Goal: Task Accomplishment & Management: Manage account settings

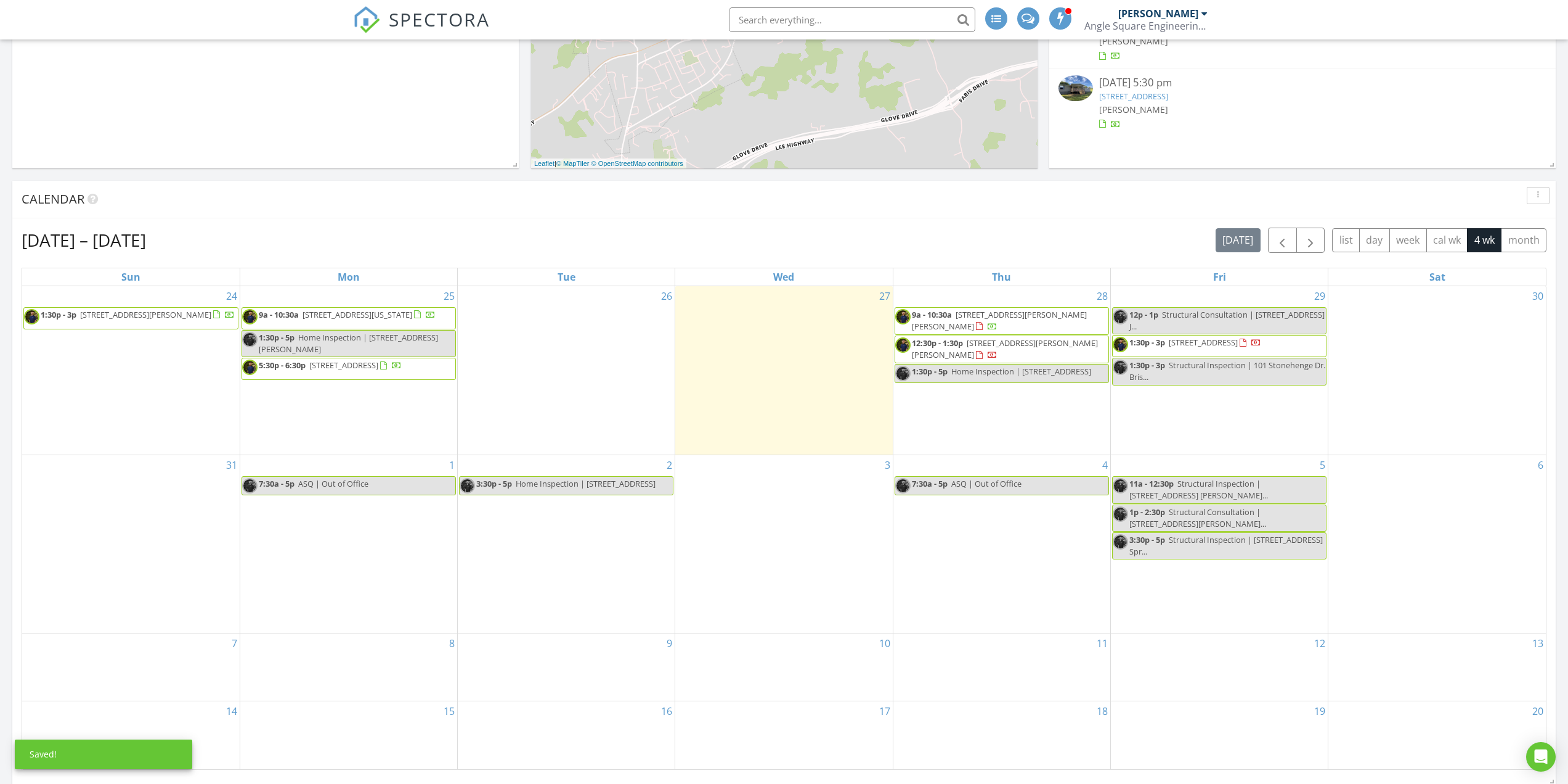
scroll to position [370, 0]
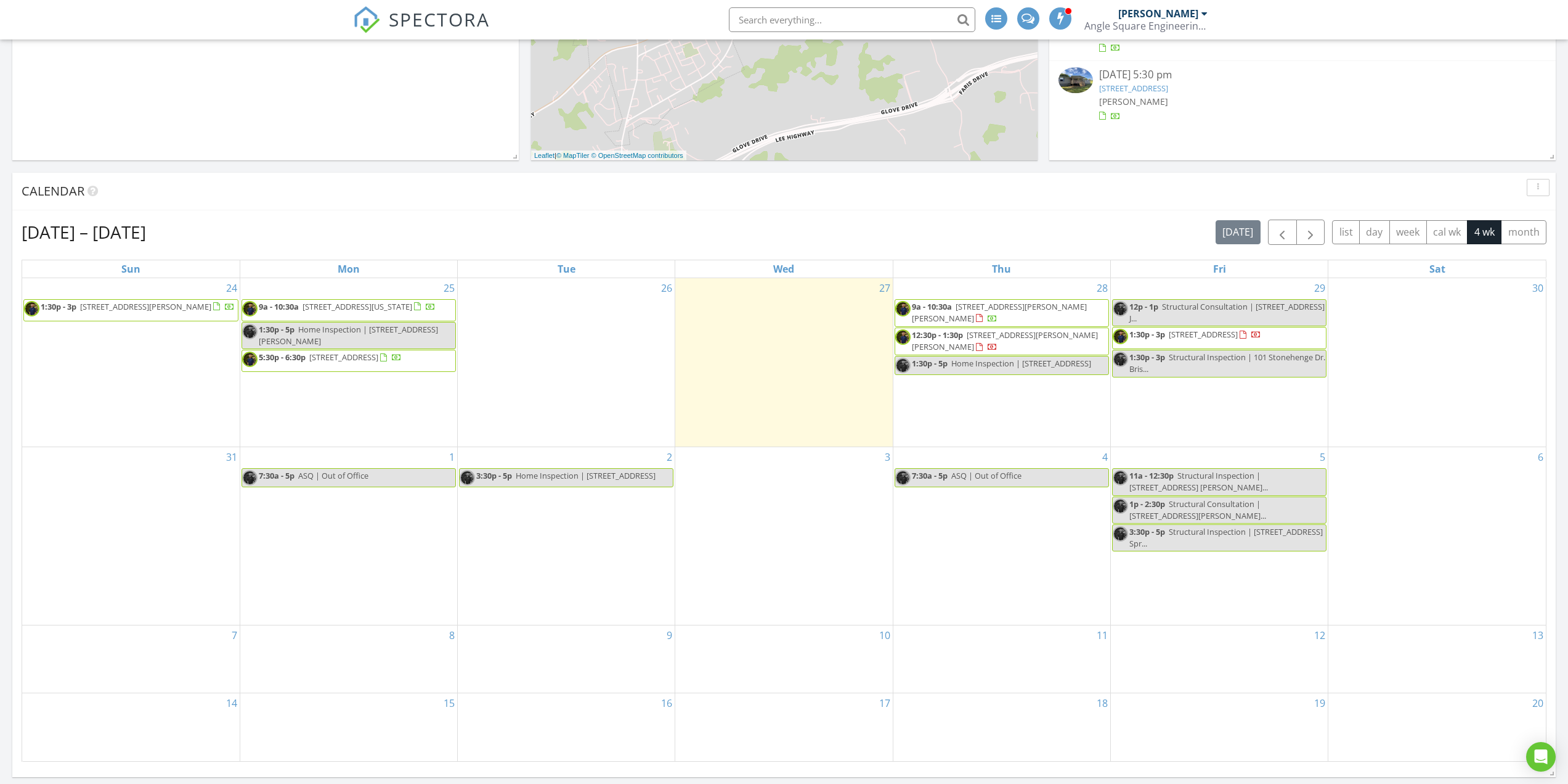
click at [348, 317] on span "9a - 10:30a 14737 Washington Way, Bristol 24202" at bounding box center [339, 310] width 194 height 18
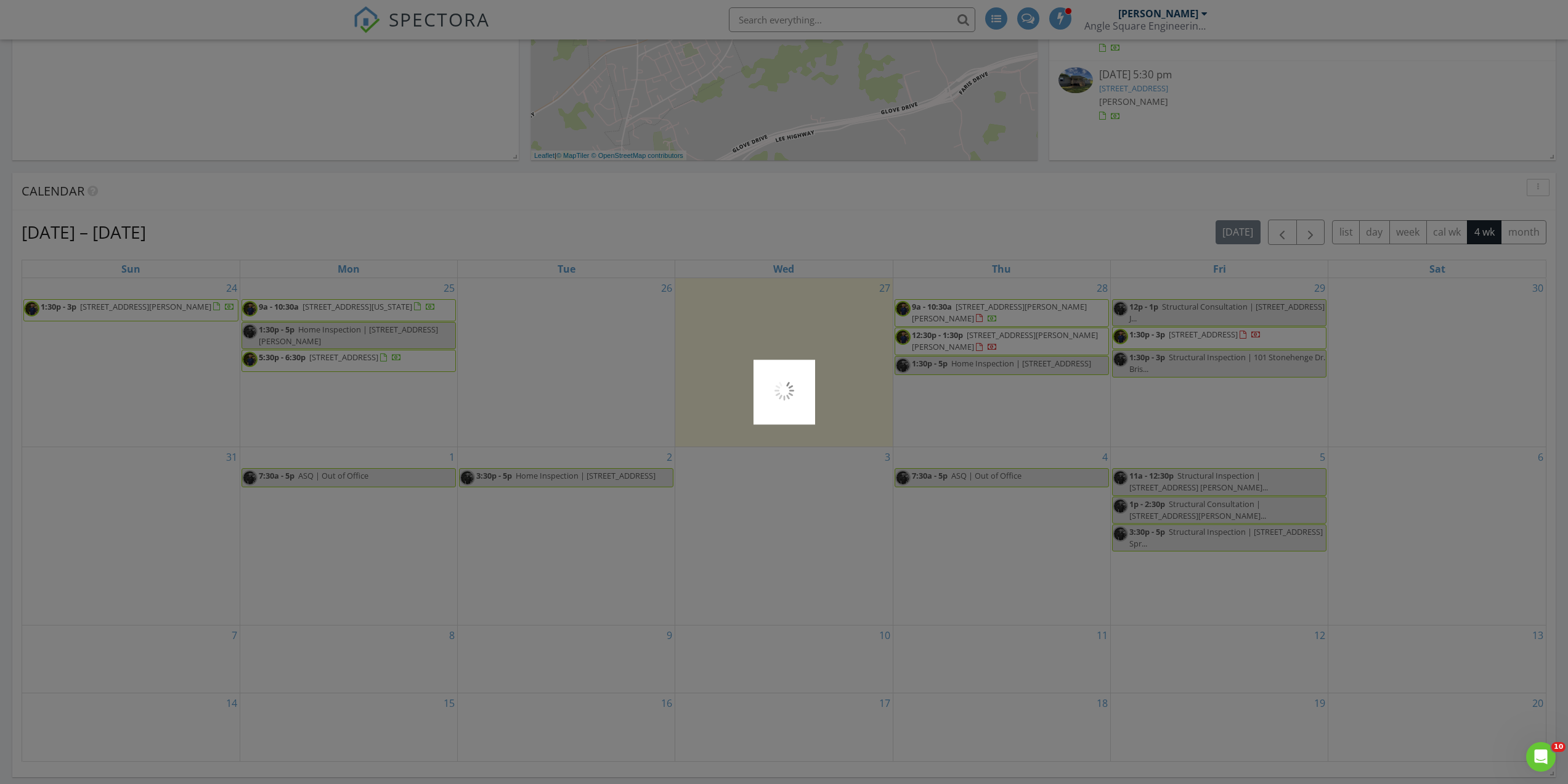
scroll to position [0, 0]
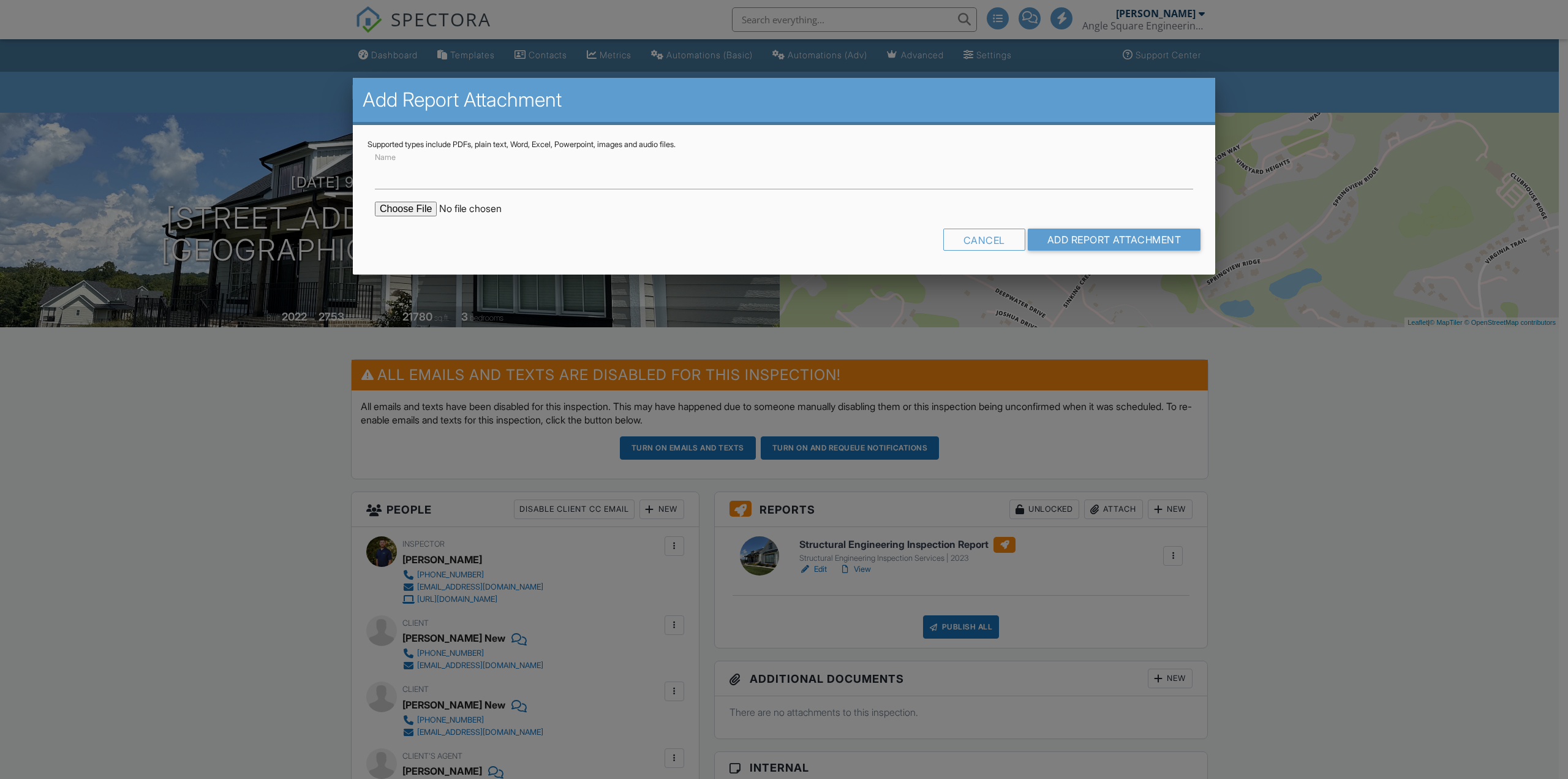
type input "s"
type input "Structural Engineering Inspection Report - [STREET_ADDRESS][US_STATE]"
click at [420, 206] on input "file" at bounding box center [479, 209] width 208 height 15
type input "C:\fakepath\Structural Engineering Report - 14737 Washington Way Bristol, VA.pdf"
click at [1072, 237] on input "Add Report Attachment" at bounding box center [1115, 240] width 173 height 22
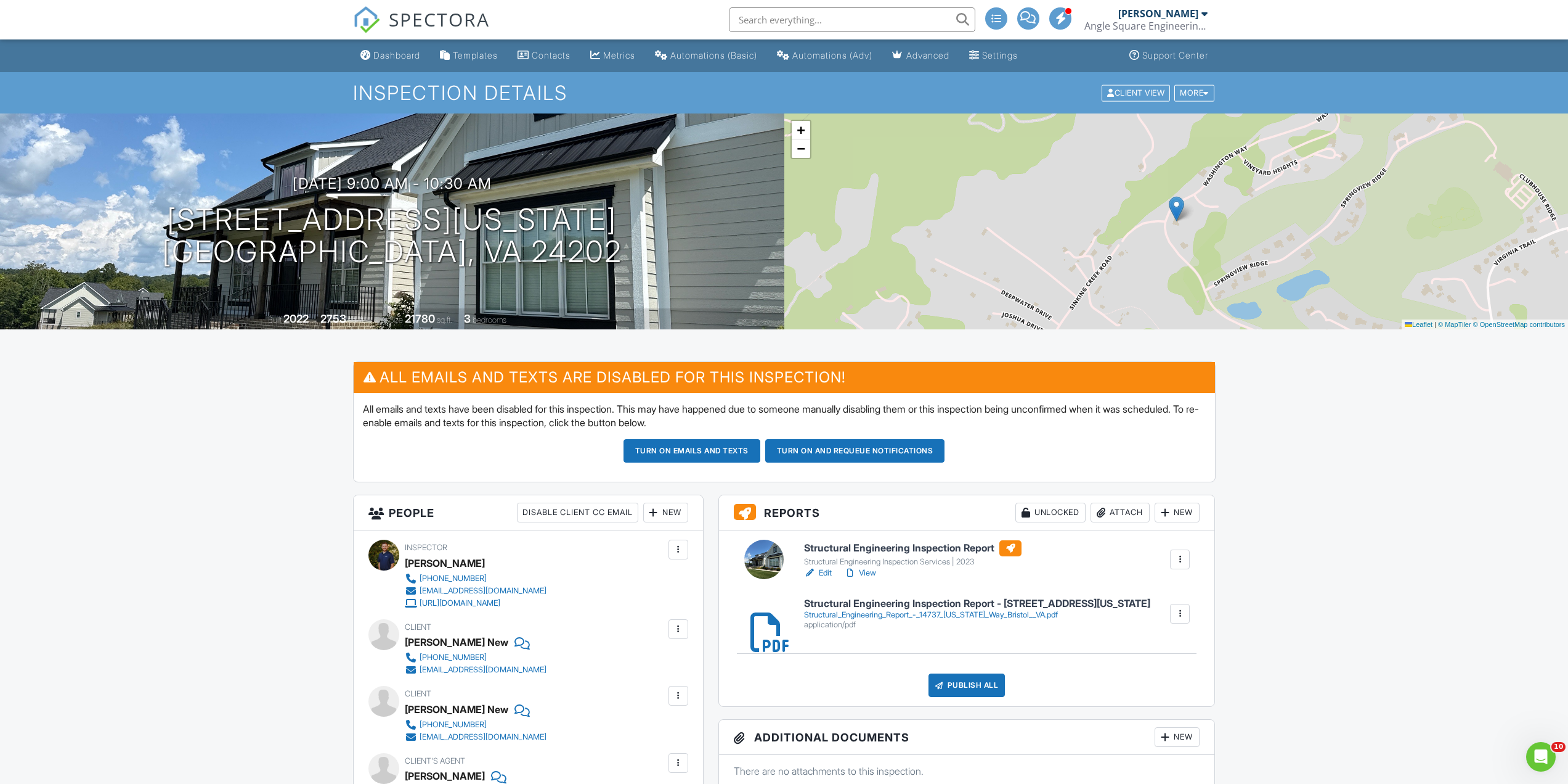
click at [1108, 513] on div "Attach" at bounding box center [1120, 511] width 59 height 19
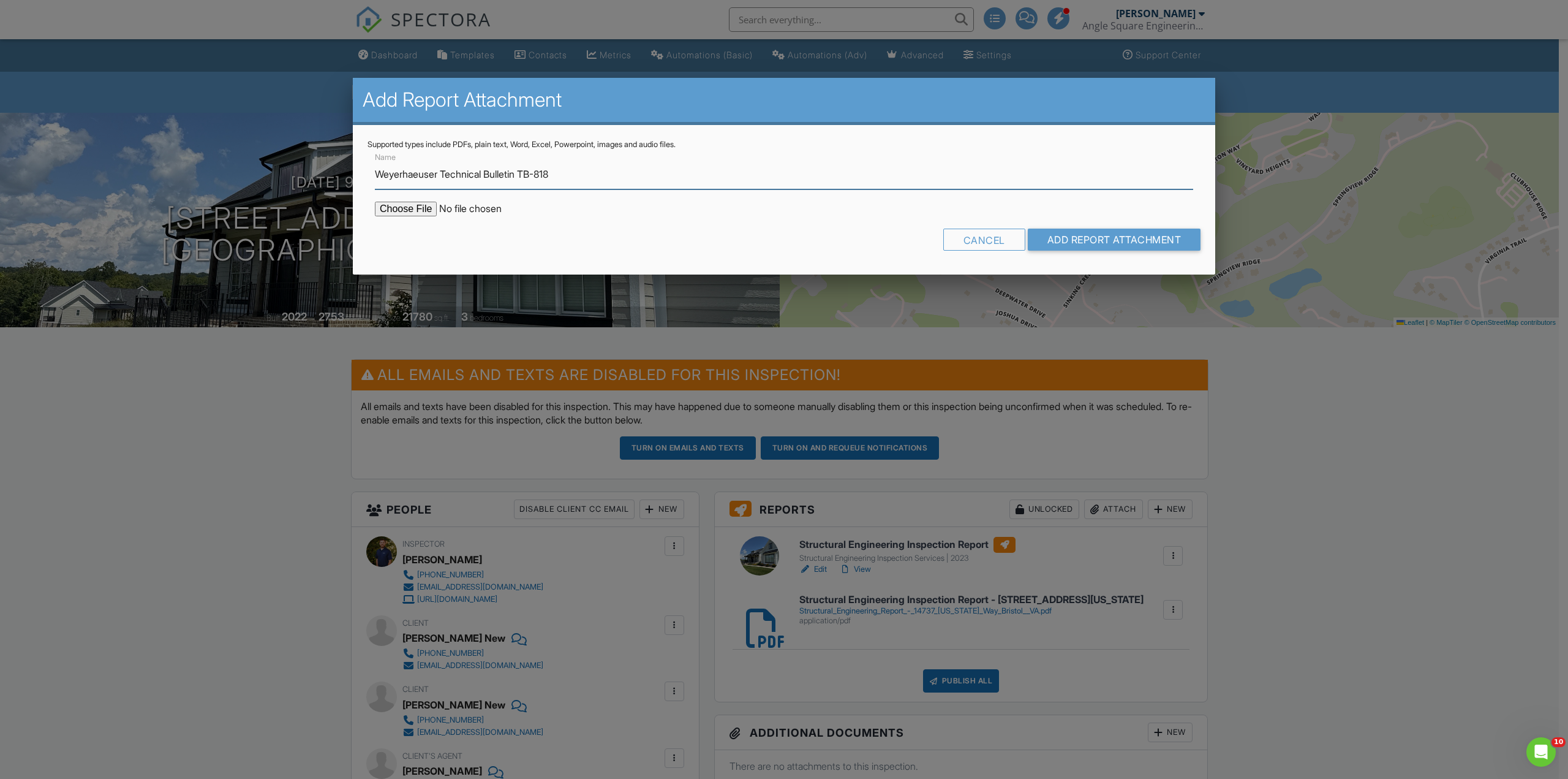
type input "Weyerhaeuser Technical Bulletin TB-818"
click at [413, 213] on input "file" at bounding box center [479, 209] width 208 height 15
type input "C:\fakepath\TB-818.pdf"
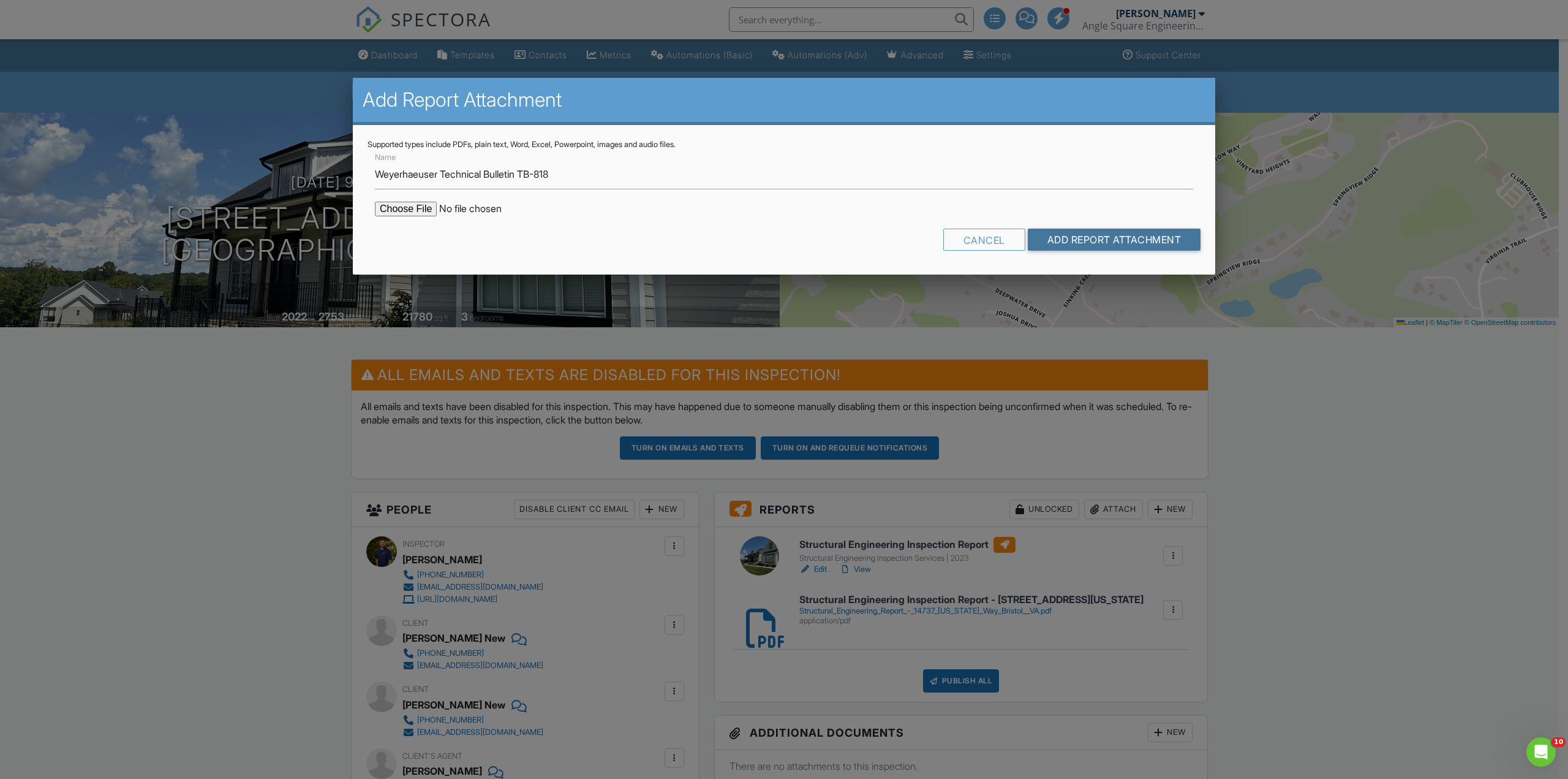
click at [1079, 238] on input "Add Report Attachment" at bounding box center [1115, 240] width 173 height 22
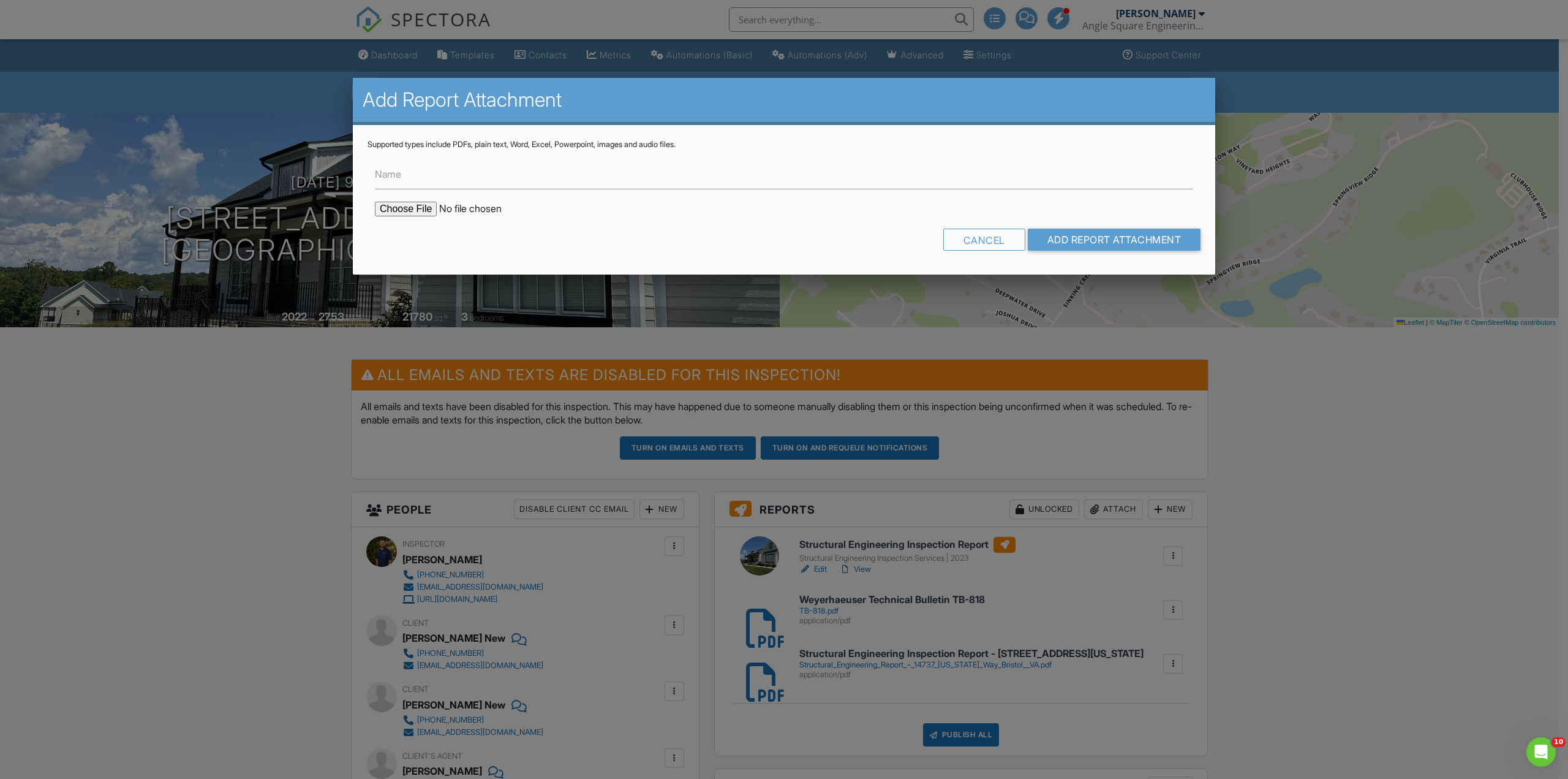
click at [401, 172] on label "Name" at bounding box center [388, 173] width 26 height 14
click at [401, 172] on input "Name" at bounding box center [784, 174] width 818 height 30
type input "Weyerhaeuser - Floor Framing Standards"
click at [416, 216] on input "file" at bounding box center [479, 209] width 208 height 15
type input "C:\fakepath\9030.pdf"
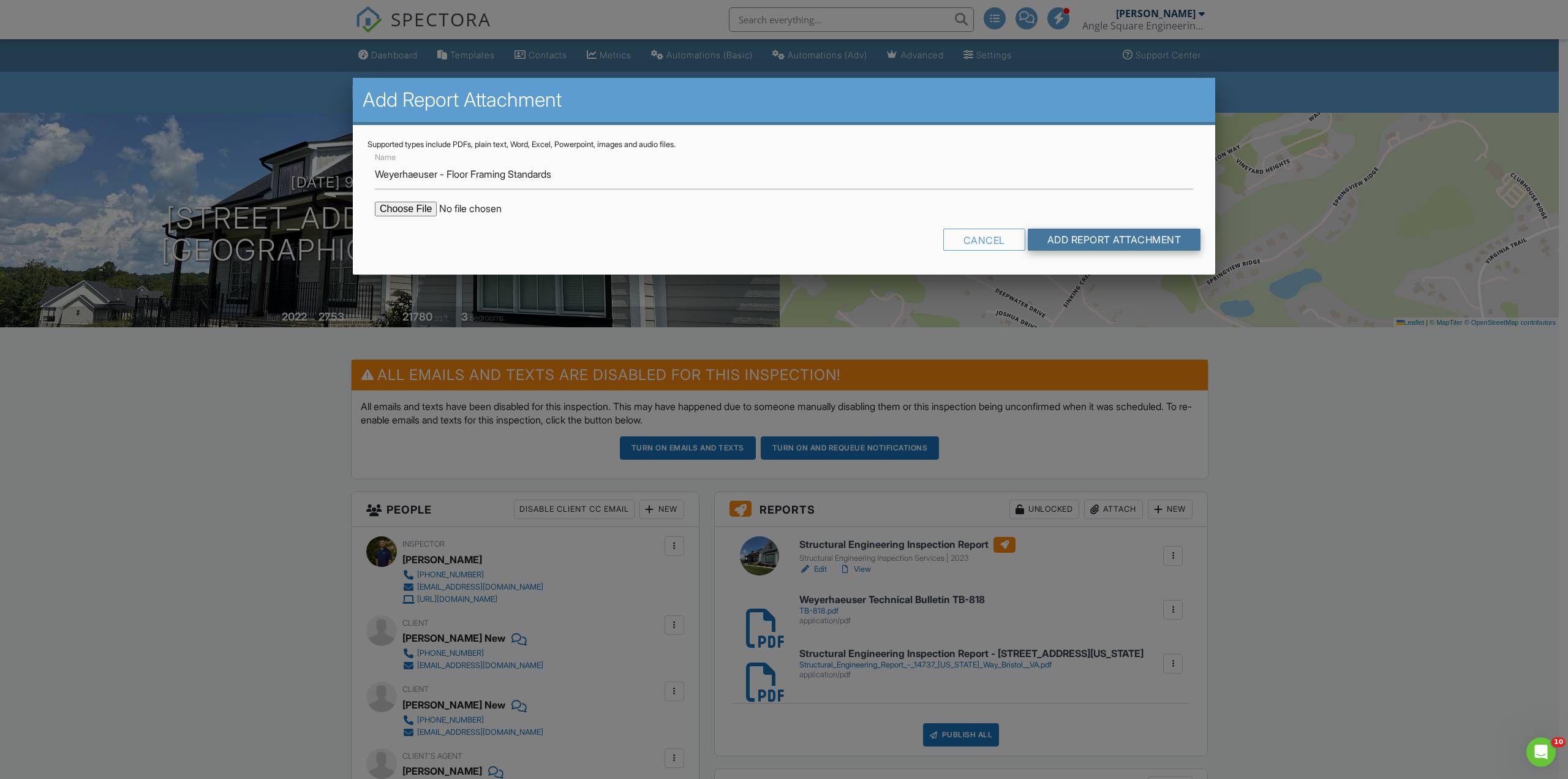
click at [1096, 238] on input "Add Report Attachment" at bounding box center [1115, 240] width 173 height 22
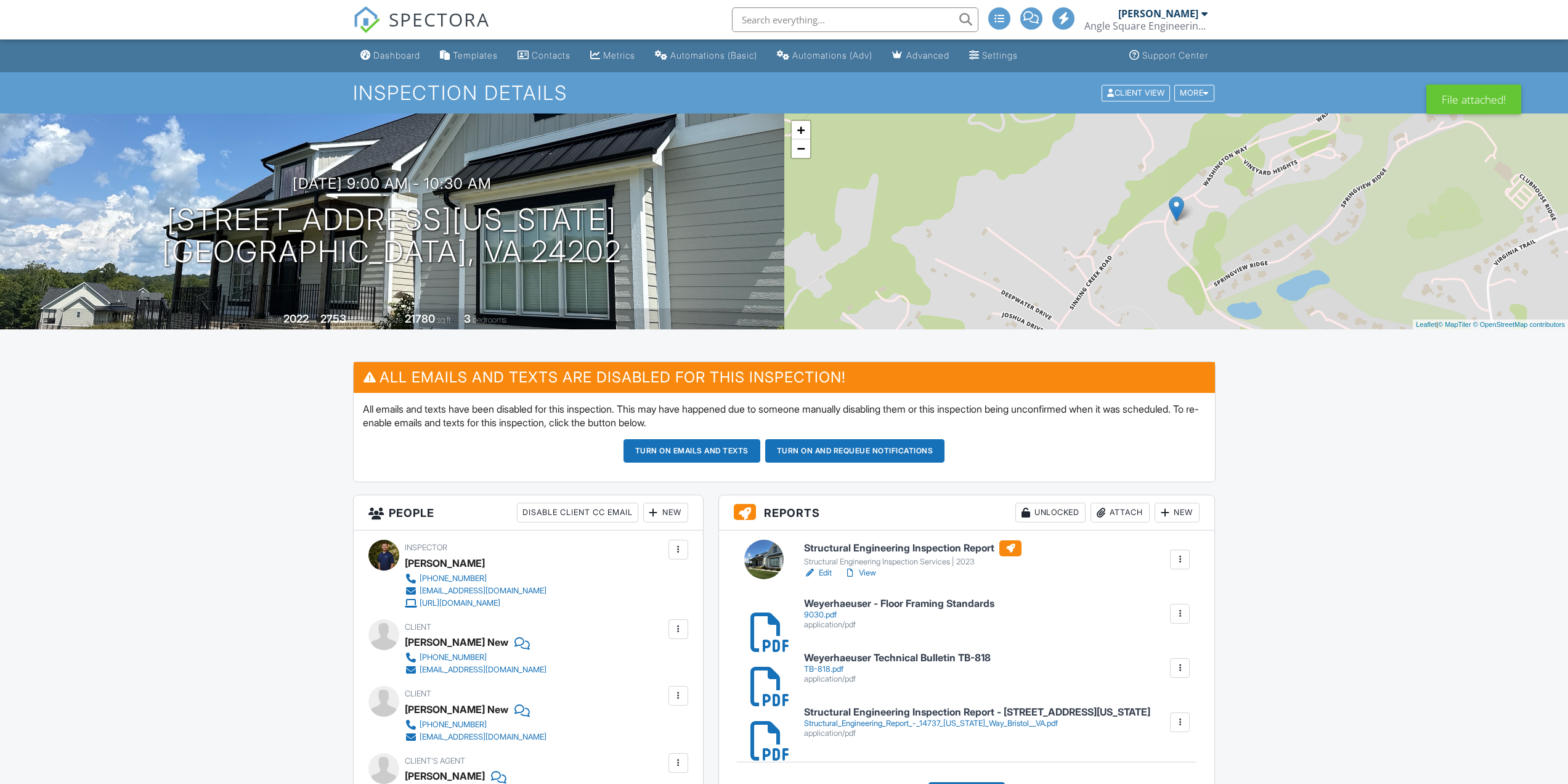
click at [851, 709] on h6 "Structural Engineering Inspection Report - [STREET_ADDRESS][US_STATE]" at bounding box center [977, 712] width 346 height 11
click at [1176, 718] on div at bounding box center [1180, 722] width 12 height 12
drag, startPoint x: 1176, startPoint y: 718, endPoint x: 844, endPoint y: 59, distance: 737.9
click at [1174, 754] on link "Delete" at bounding box center [1173, 756] width 46 height 14
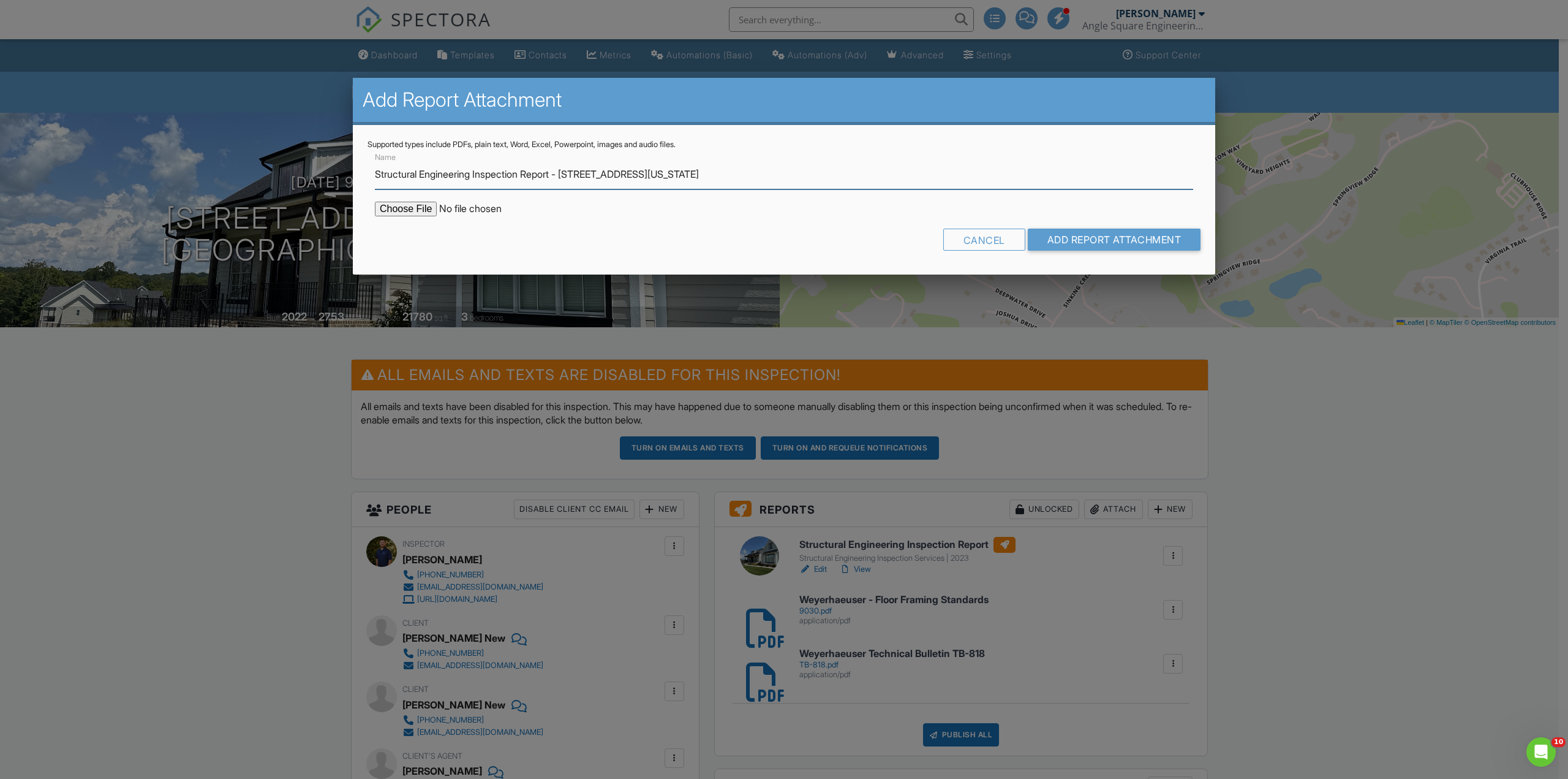
type input "Structural Engineering Inspection Report - [STREET_ADDRESS][US_STATE]"
click at [411, 210] on input "file" at bounding box center [479, 209] width 208 height 15
type input "C:\fakepath\Structural Engineering Report - 14737 Washington Way Bristol, VA.pdf"
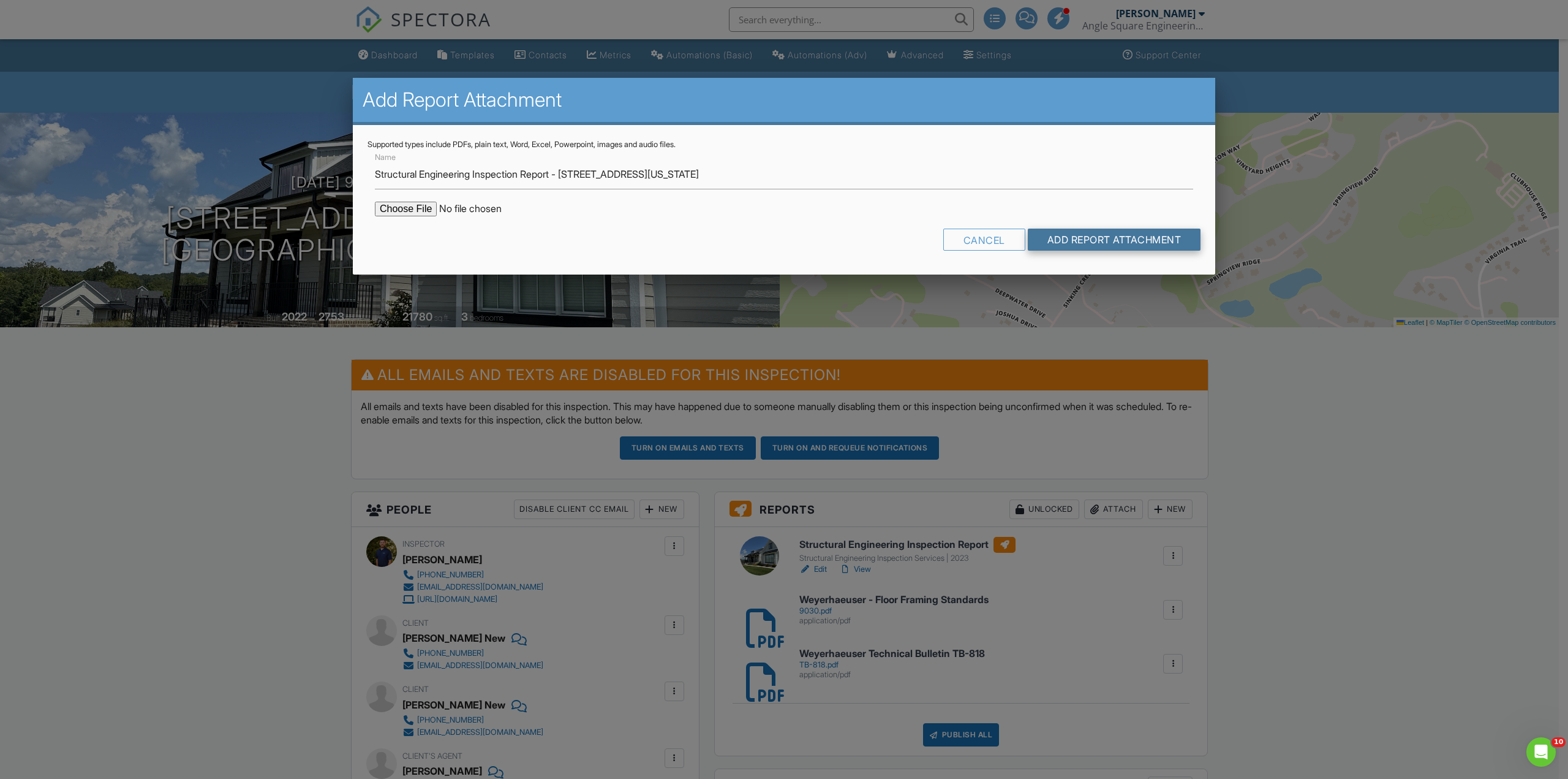
click at [1079, 240] on input "Add Report Attachment" at bounding box center [1115, 240] width 173 height 22
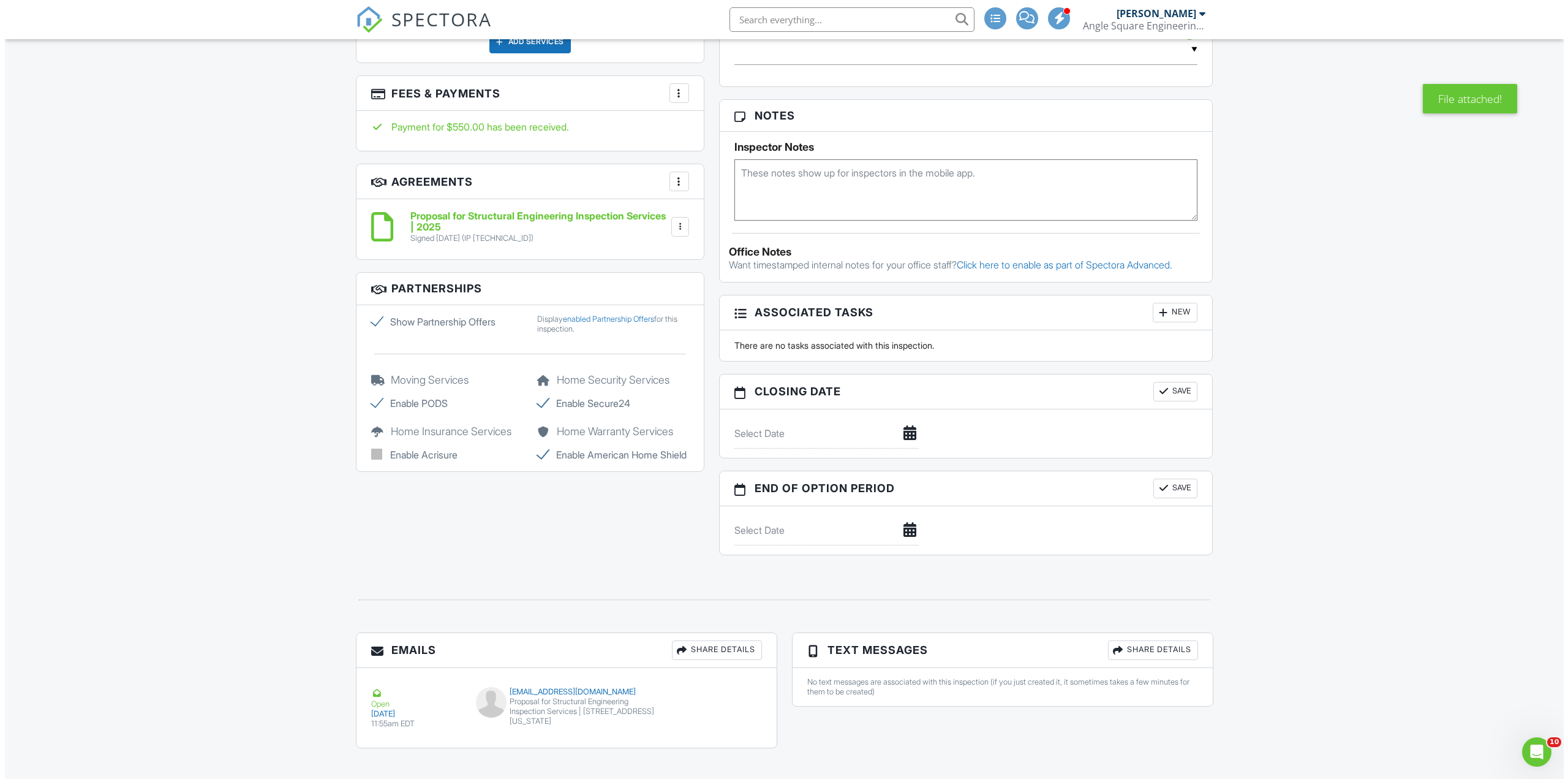
scroll to position [1044, 0]
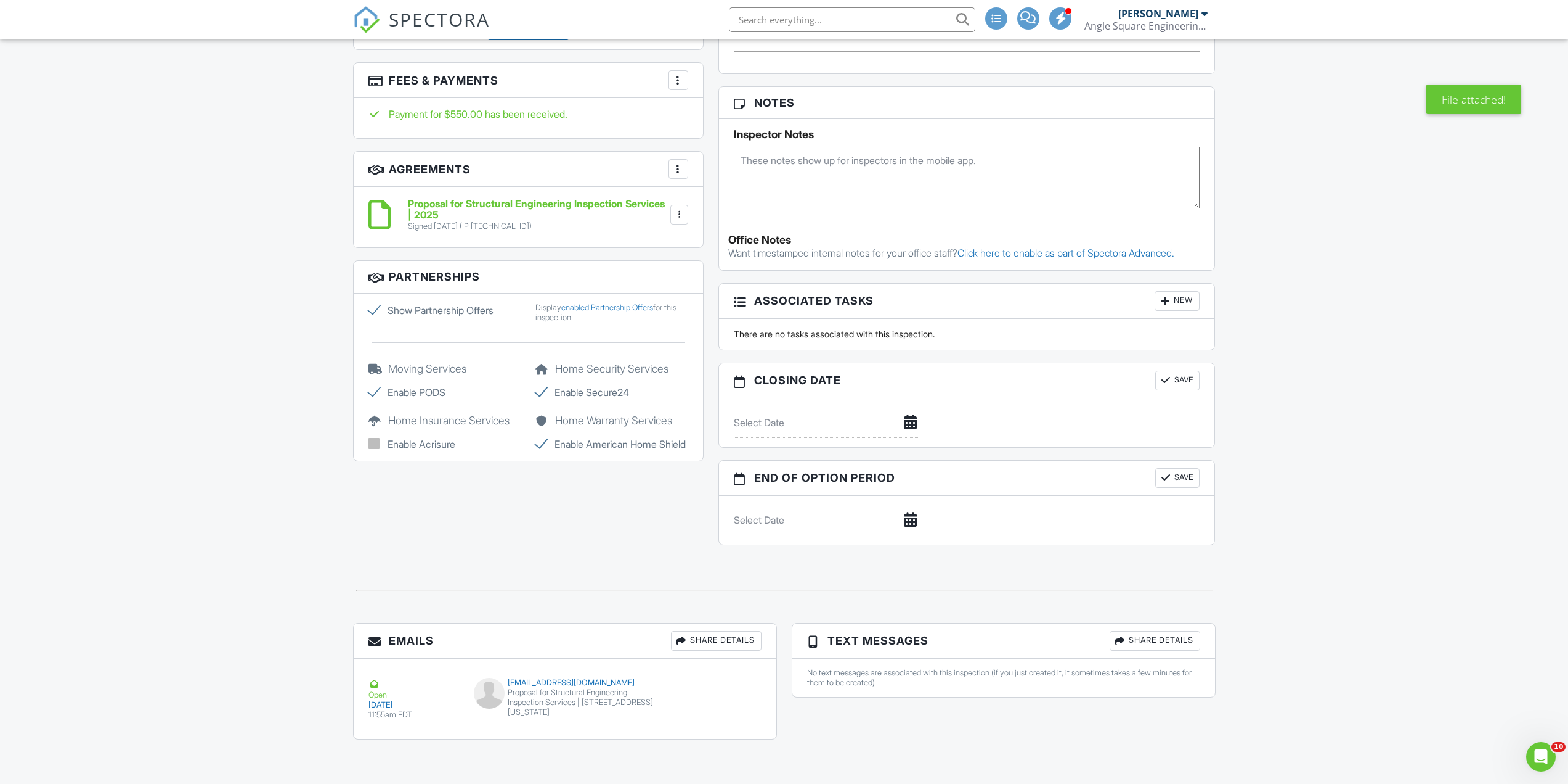
click at [713, 637] on div "Share Details" at bounding box center [716, 640] width 91 height 19
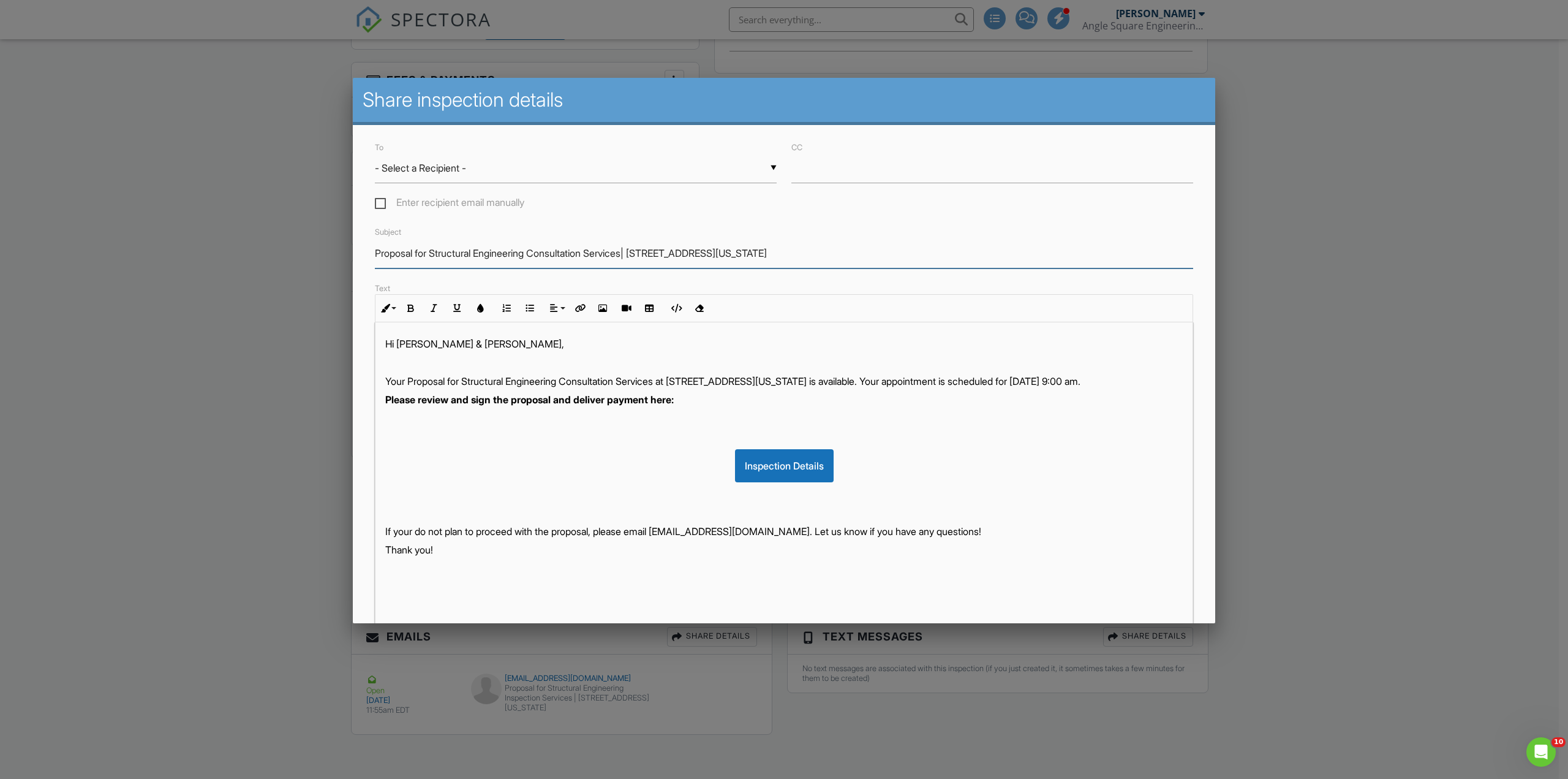
drag, startPoint x: 638, startPoint y: 254, endPoint x: 536, endPoint y: 254, distance: 102.0
click at [536, 254] on input "Proposal for Structural Engineering Consultation Services| [STREET_ADDRESS][US_…" at bounding box center [784, 253] width 818 height 30
type input "Proposal for Structural Engineering Inspection Report | [STREET_ADDRESS][US_STA…"
click at [451, 172] on div "▼ - Select a Recipient - - Select a Recipient - [PERSON_NAME] New (Client) [PER…" at bounding box center [576, 168] width 402 height 30
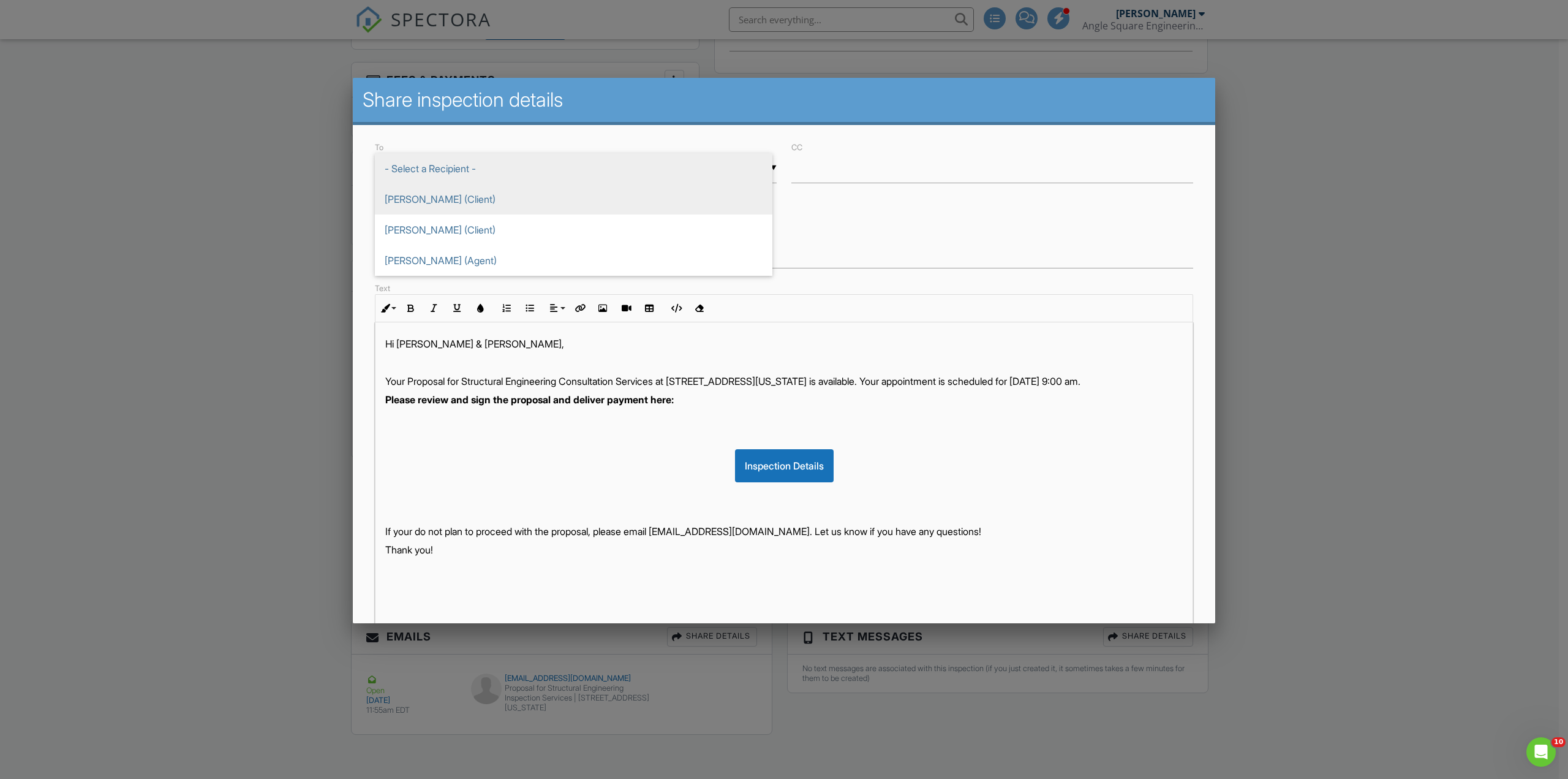
click at [455, 206] on span "[PERSON_NAME] (Client)" at bounding box center [574, 199] width 398 height 31
type input "[PERSON_NAME] (Client)"
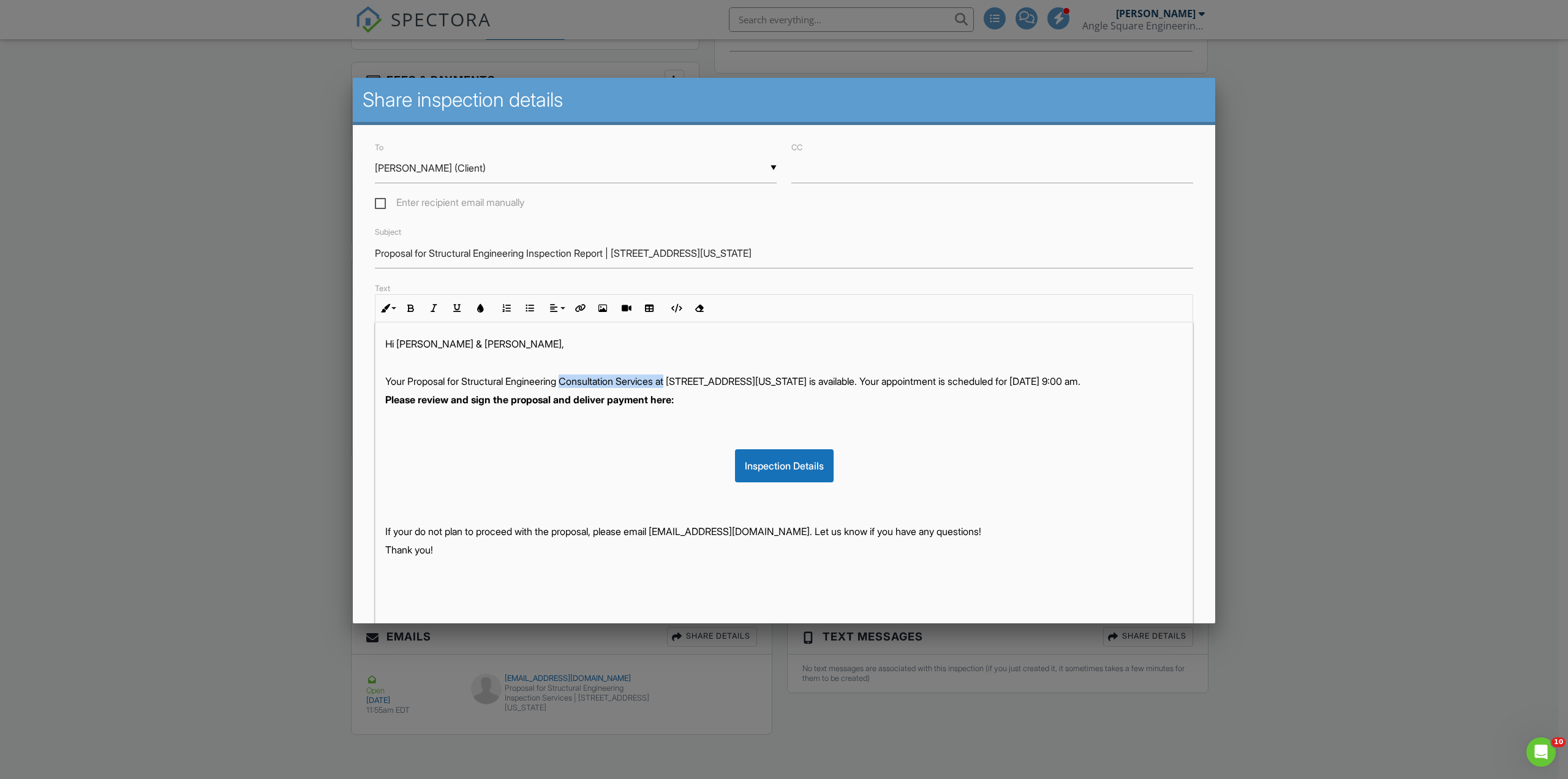
drag, startPoint x: 685, startPoint y: 380, endPoint x: 576, endPoint y: 381, distance: 109.0
click at [576, 381] on p "Your Proposal for Structural Engineering Consultation Services at [STREET_ADDRE…" at bounding box center [784, 380] width 798 height 14
drag, startPoint x: 389, startPoint y: 413, endPoint x: 919, endPoint y: 379, distance: 531.1
click at [919, 379] on div "Hi [PERSON_NAME] & [PERSON_NAME], Your Proposal for Structural Engineering Insp…" at bounding box center [784, 475] width 817 height 306
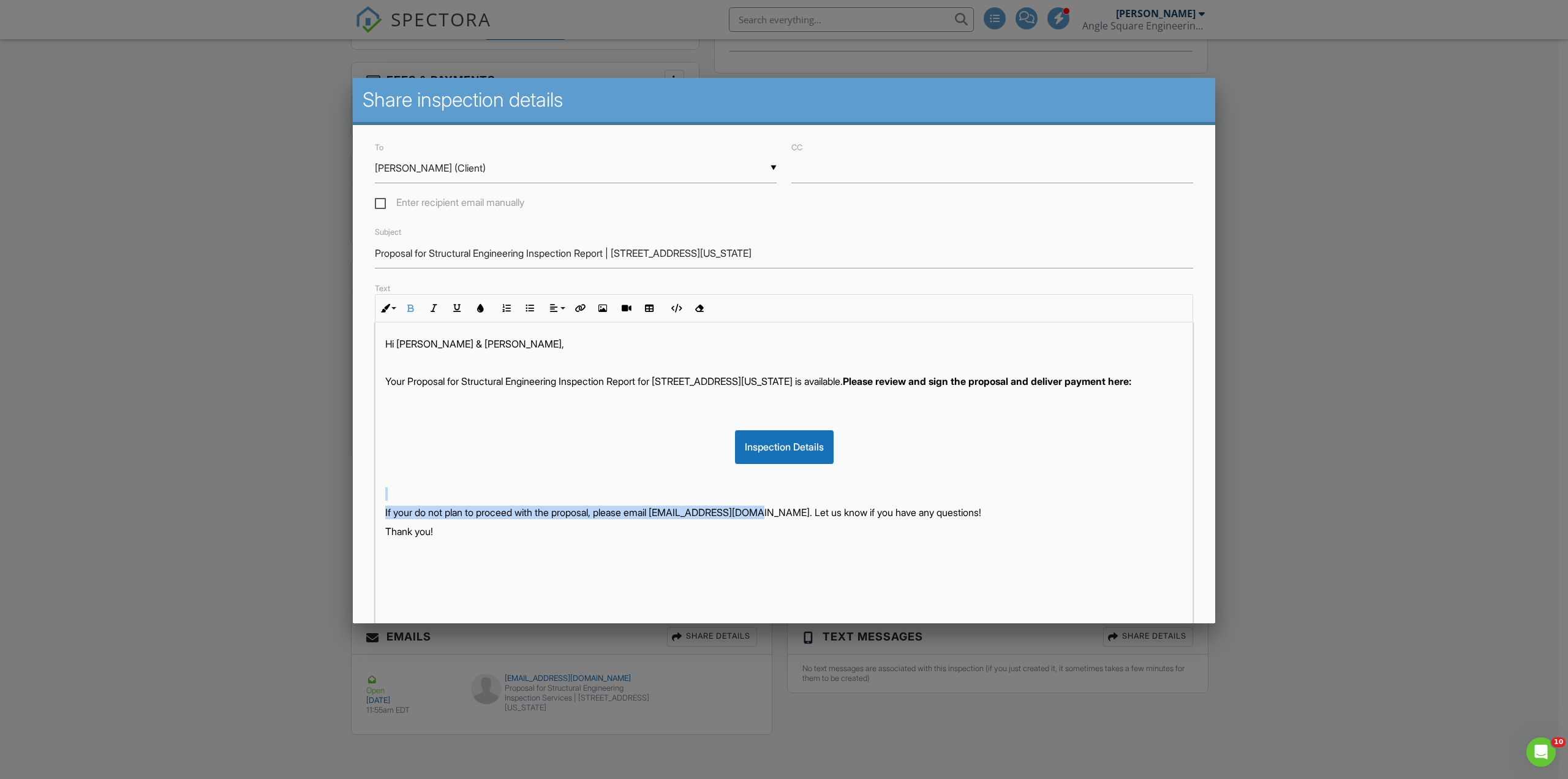
drag, startPoint x: 776, startPoint y: 525, endPoint x: 386, endPoint y: 512, distance: 390.2
click at [386, 512] on div "Hi [PERSON_NAME] & [PERSON_NAME], Your Proposal for Structural Engineering Insp…" at bounding box center [784, 475] width 817 height 306
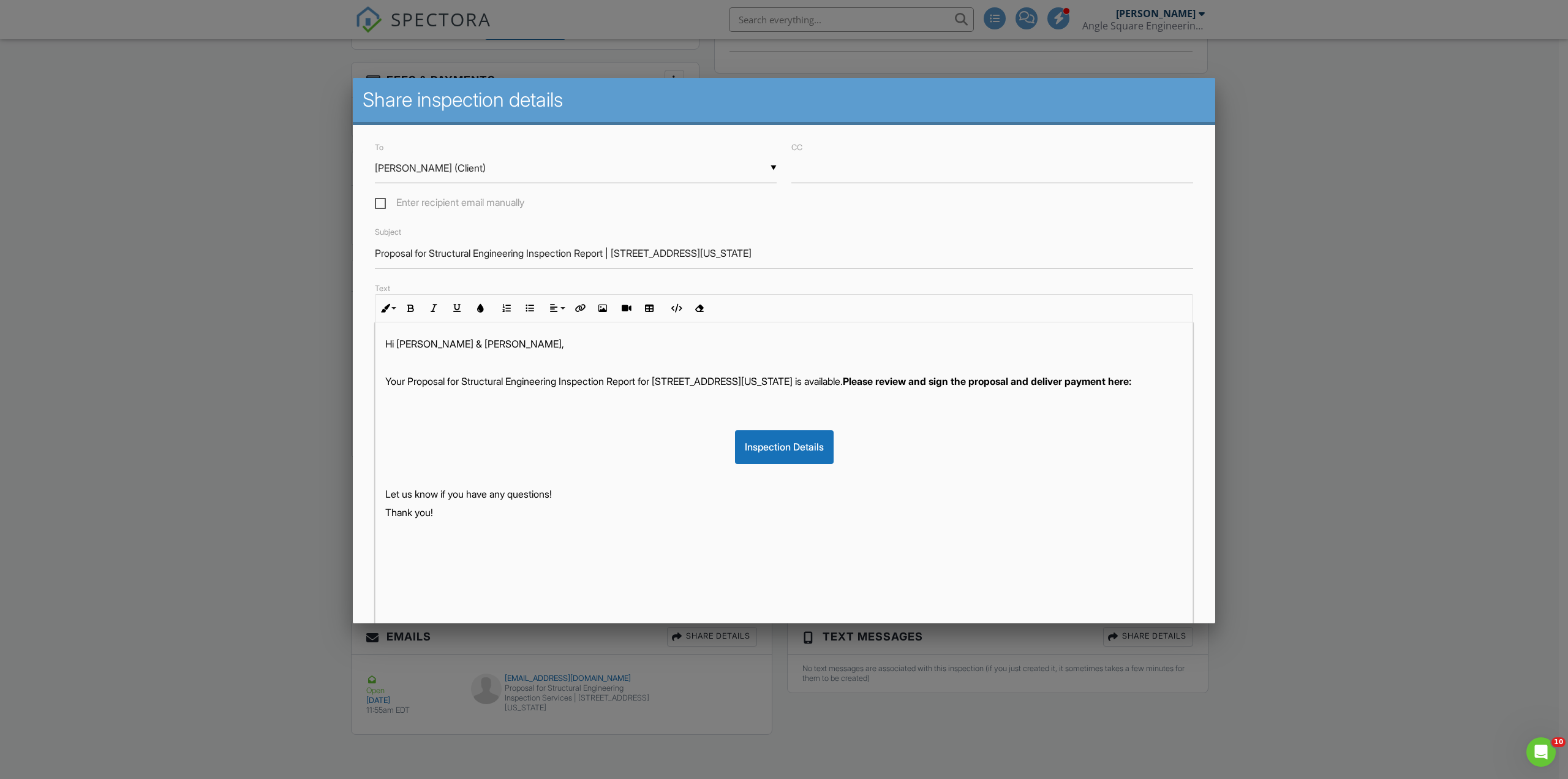
click at [919, 381] on strong "Please review and sign the proposal and deliver payment here:" at bounding box center [987, 380] width 288 height 12
drag, startPoint x: 970, startPoint y: 397, endPoint x: 960, endPoint y: 387, distance: 14.1
click at [960, 387] on p "Your Proposal for Structural Engineering Inspection Report for [STREET_ADDRESS]…" at bounding box center [784, 380] width 798 height 14
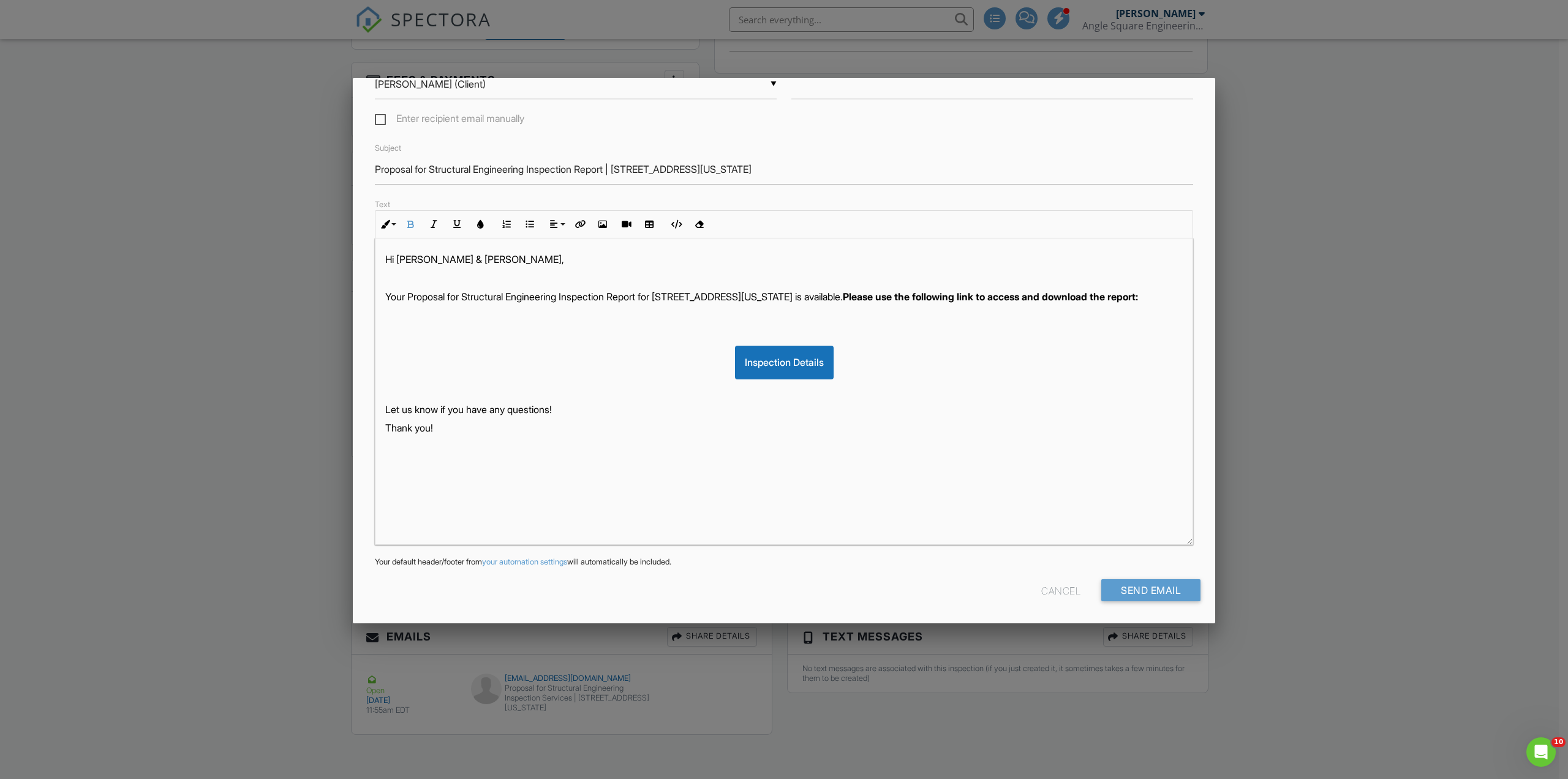
scroll to position [86, 0]
click at [1138, 589] on input "Send Email" at bounding box center [1151, 588] width 99 height 22
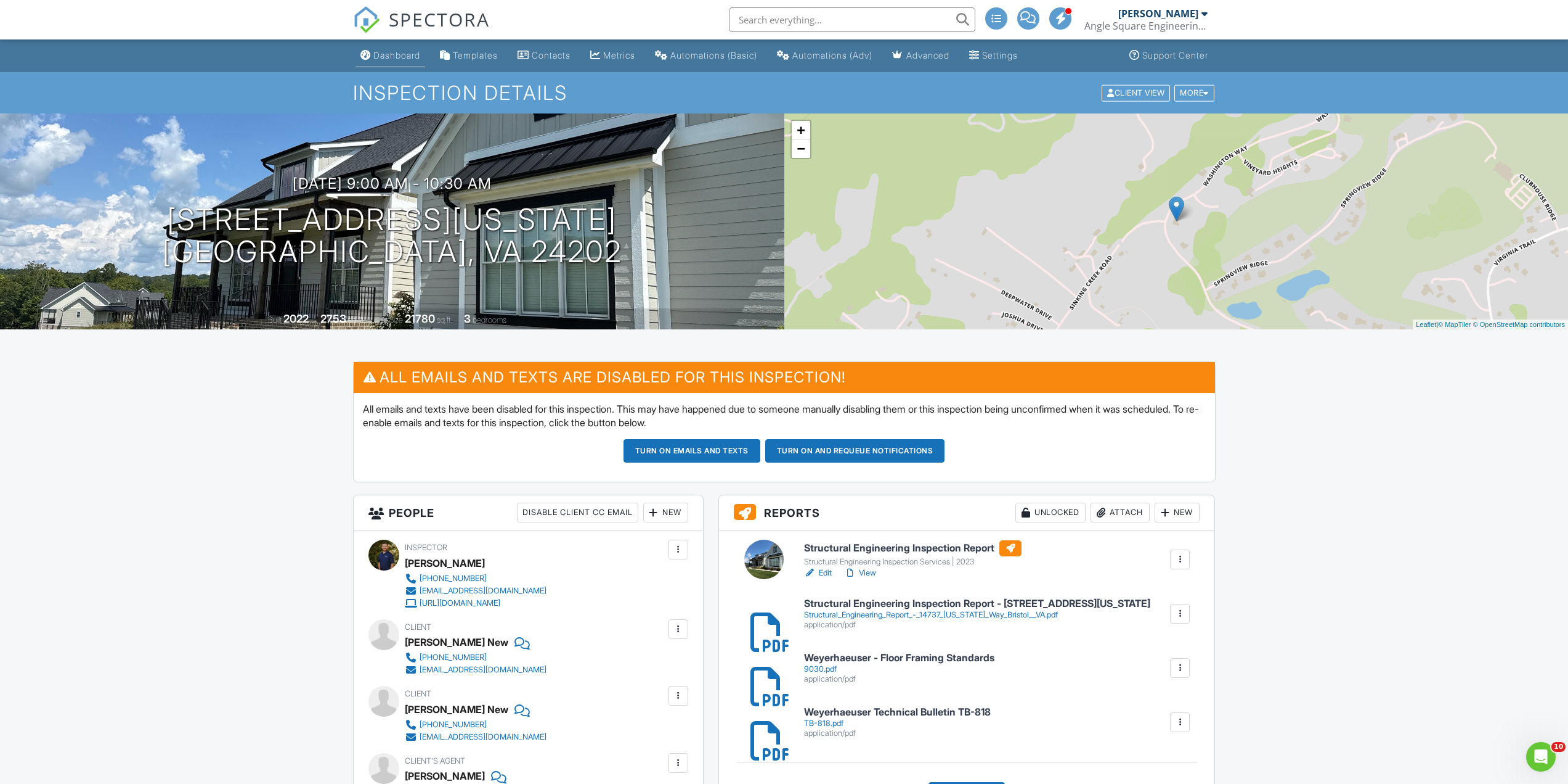
click at [377, 50] on div "Dashboard" at bounding box center [396, 54] width 47 height 10
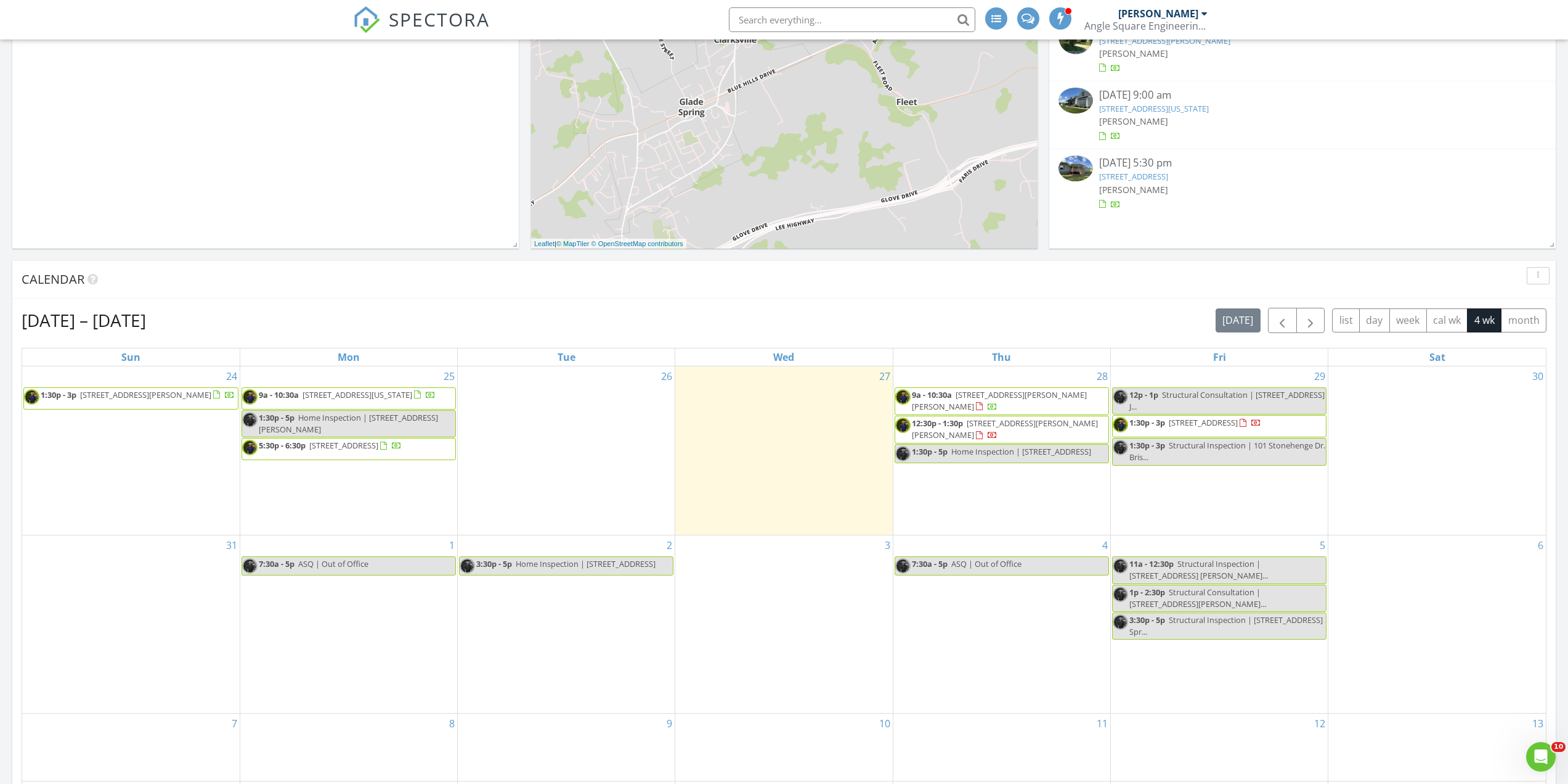
scroll to position [308, 0]
